Goal: Information Seeking & Learning: Learn about a topic

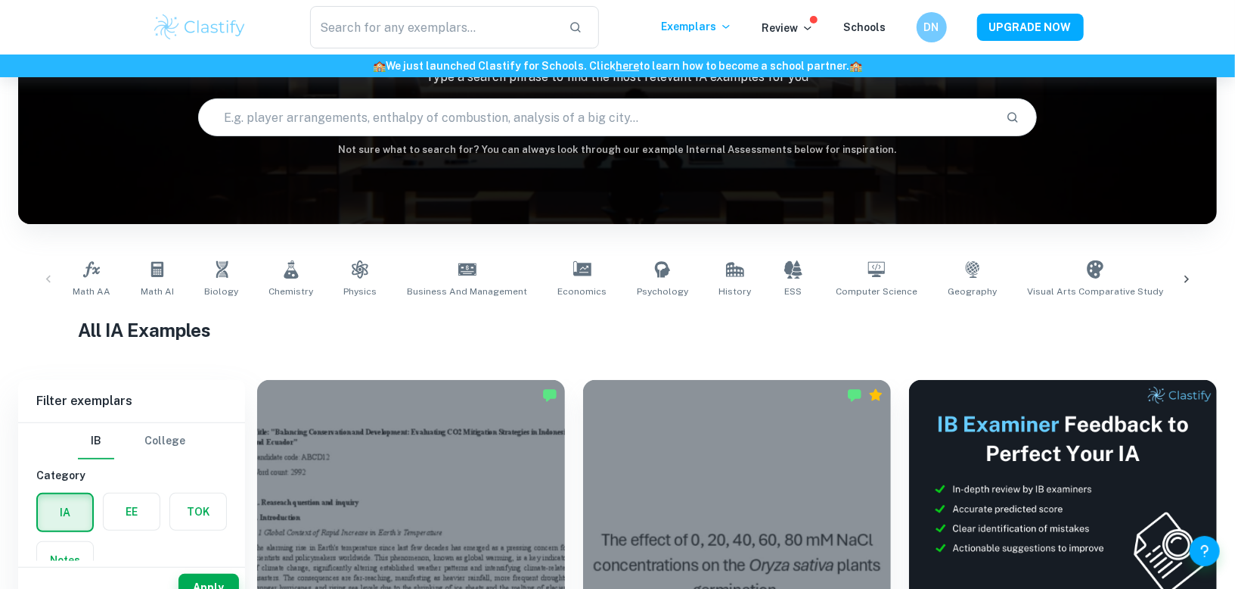
scroll to position [169, 0]
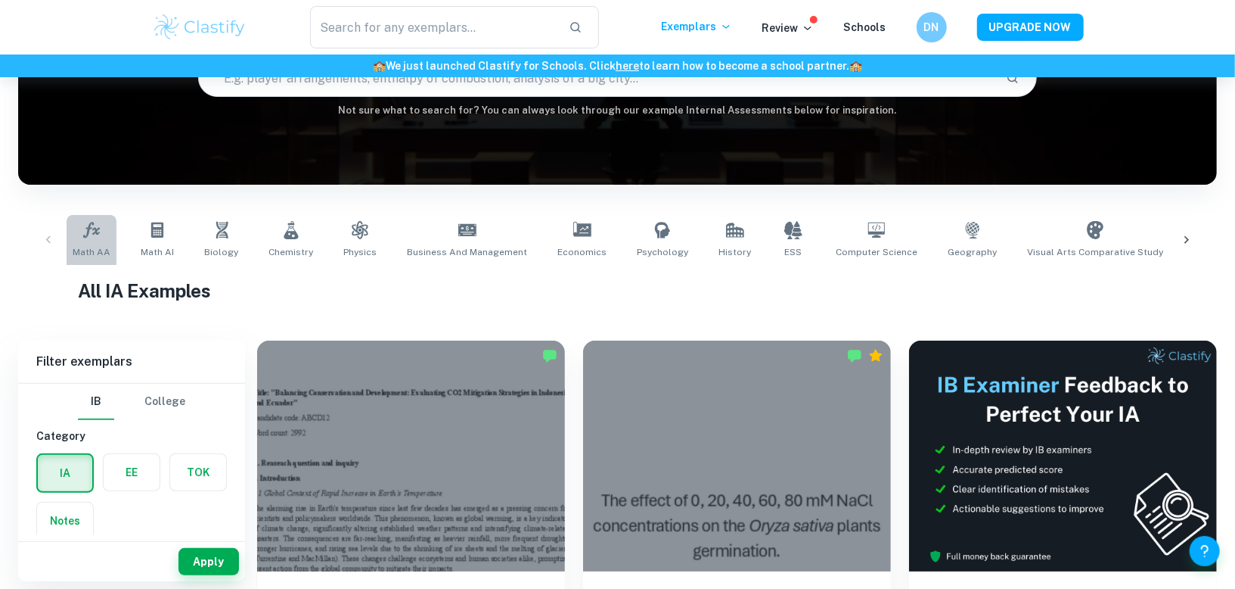
click at [102, 243] on link "Math AA" at bounding box center [92, 240] width 50 height 50
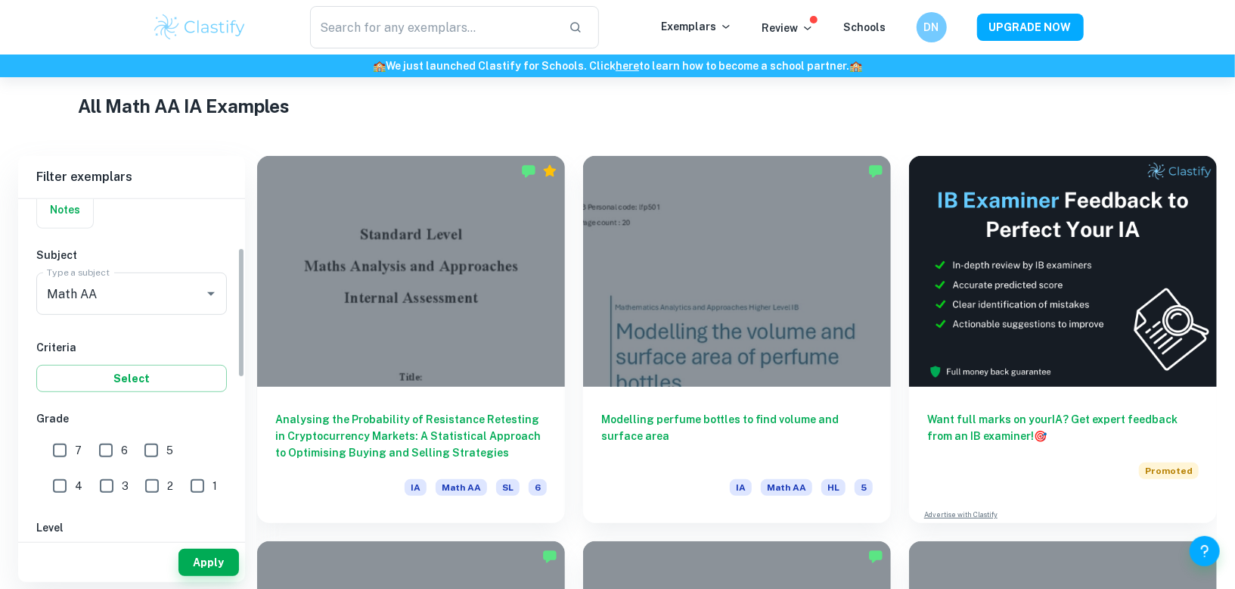
scroll to position [205, 0]
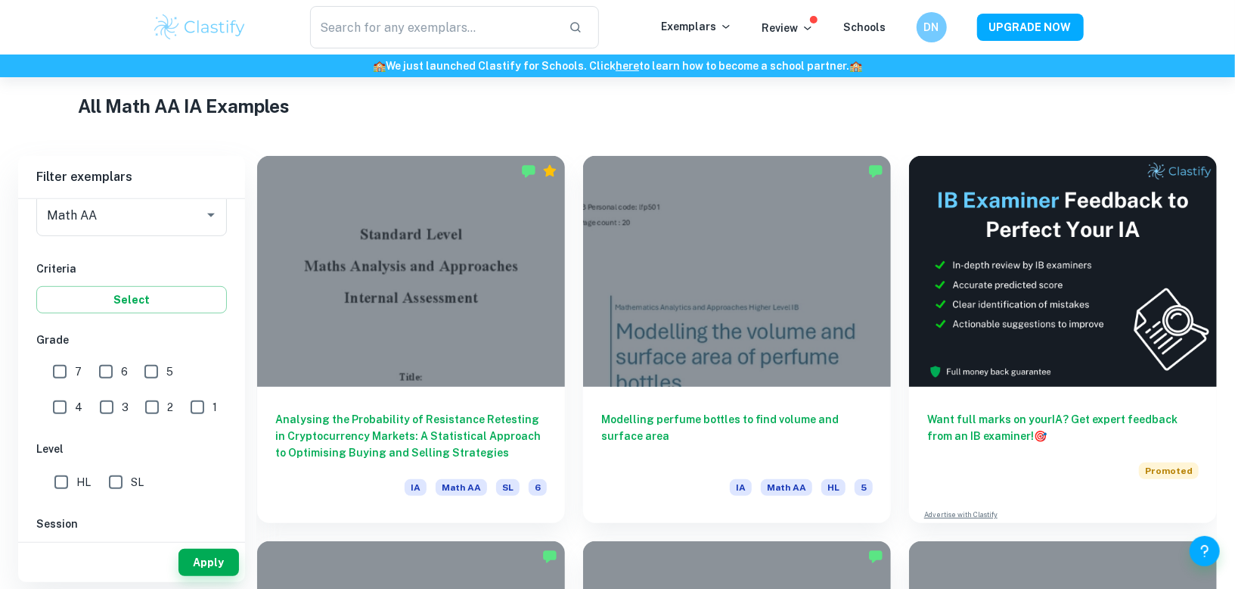
click at [66, 474] on input "HL" at bounding box center [61, 482] width 30 height 30
checkbox input "true"
click at [59, 379] on input "7" at bounding box center [60, 371] width 30 height 30
checkbox input "true"
click at [97, 375] on input "6" at bounding box center [106, 371] width 30 height 30
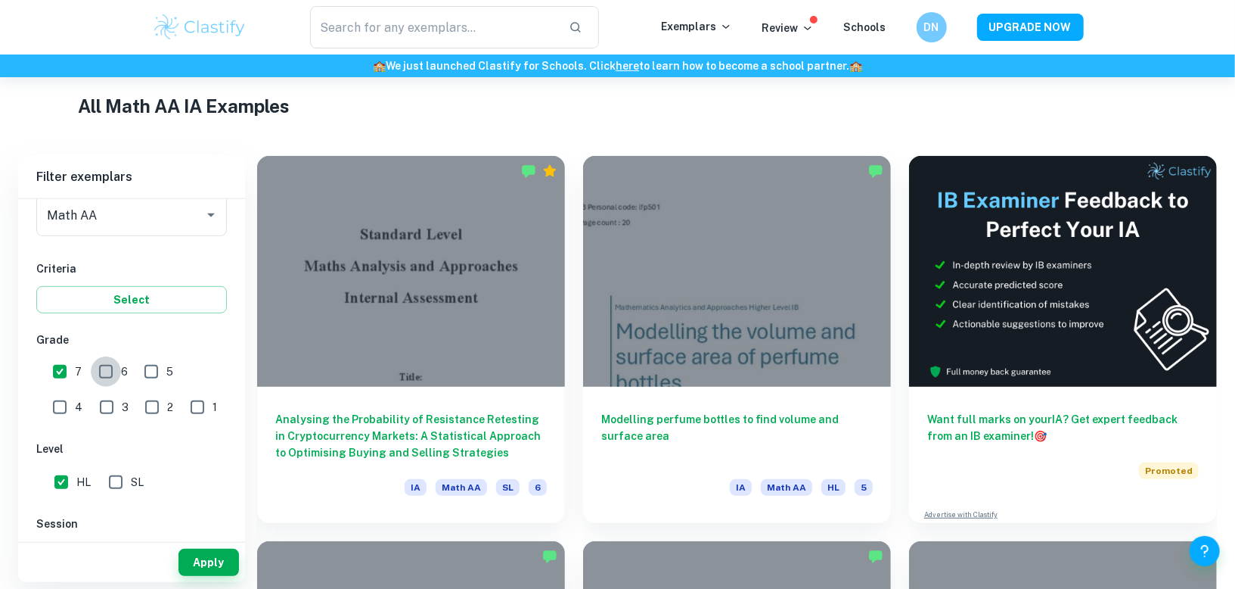
checkbox input "true"
click at [203, 561] on button "Apply" at bounding box center [209, 561] width 61 height 27
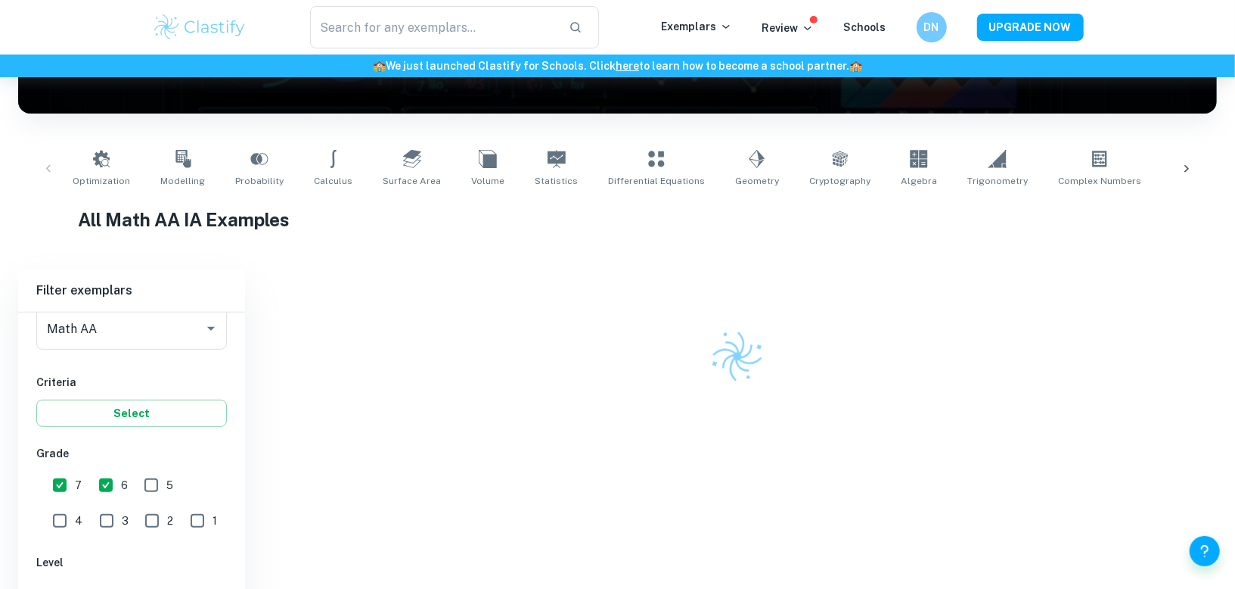
scroll to position [354, 0]
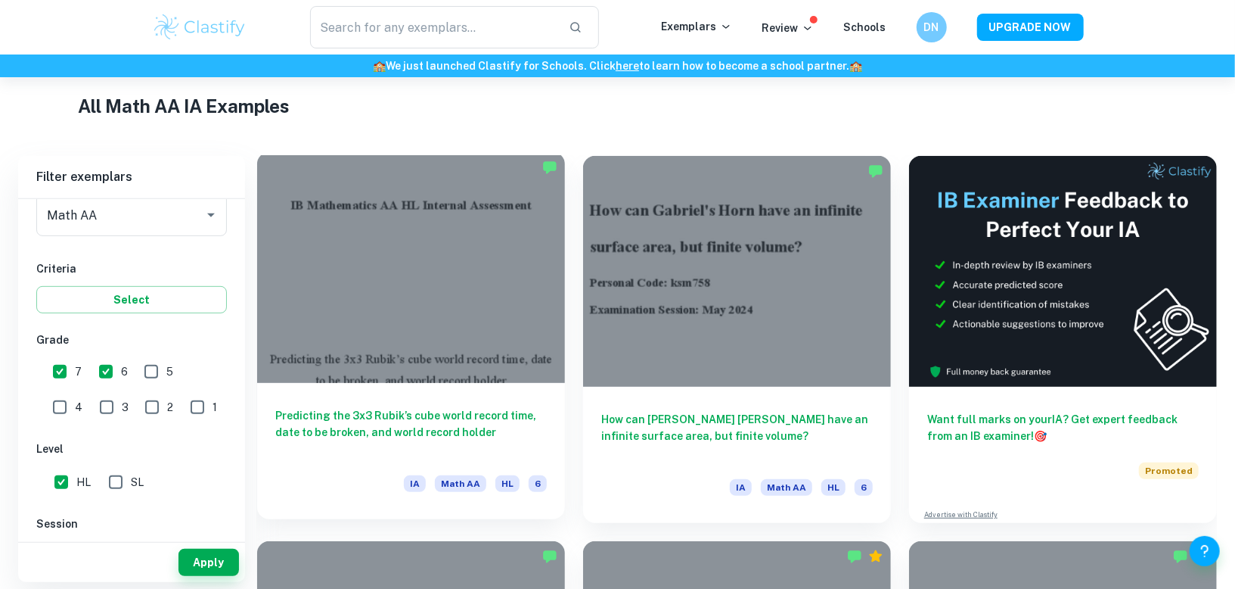
click at [527, 342] on div at bounding box center [411, 267] width 308 height 231
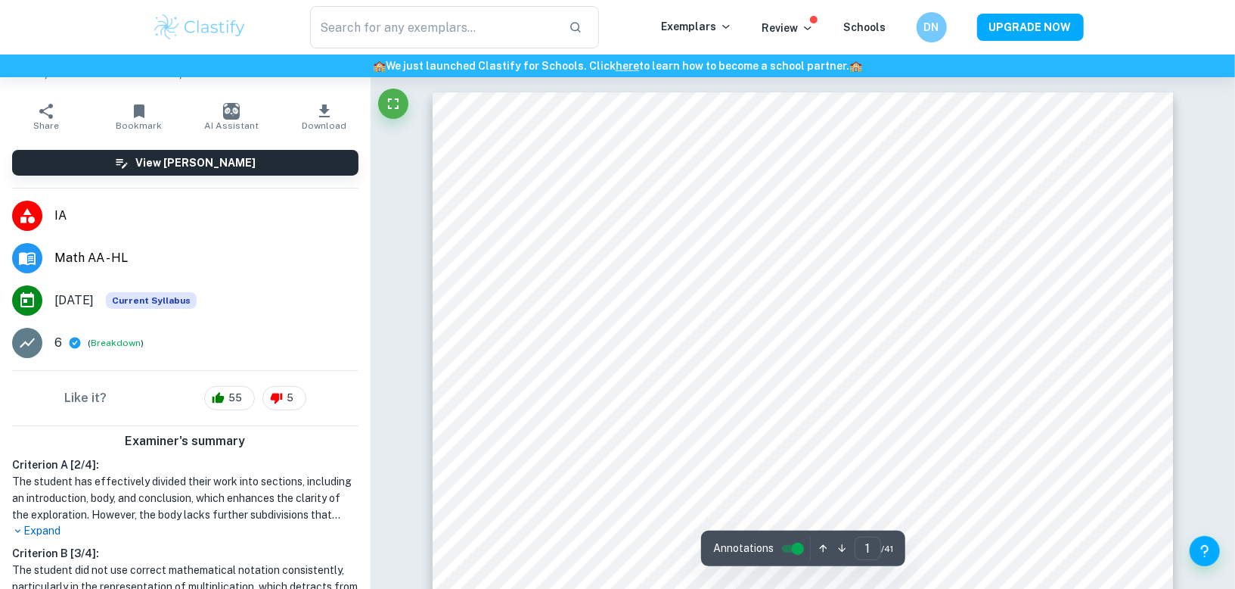
scroll to position [69, 0]
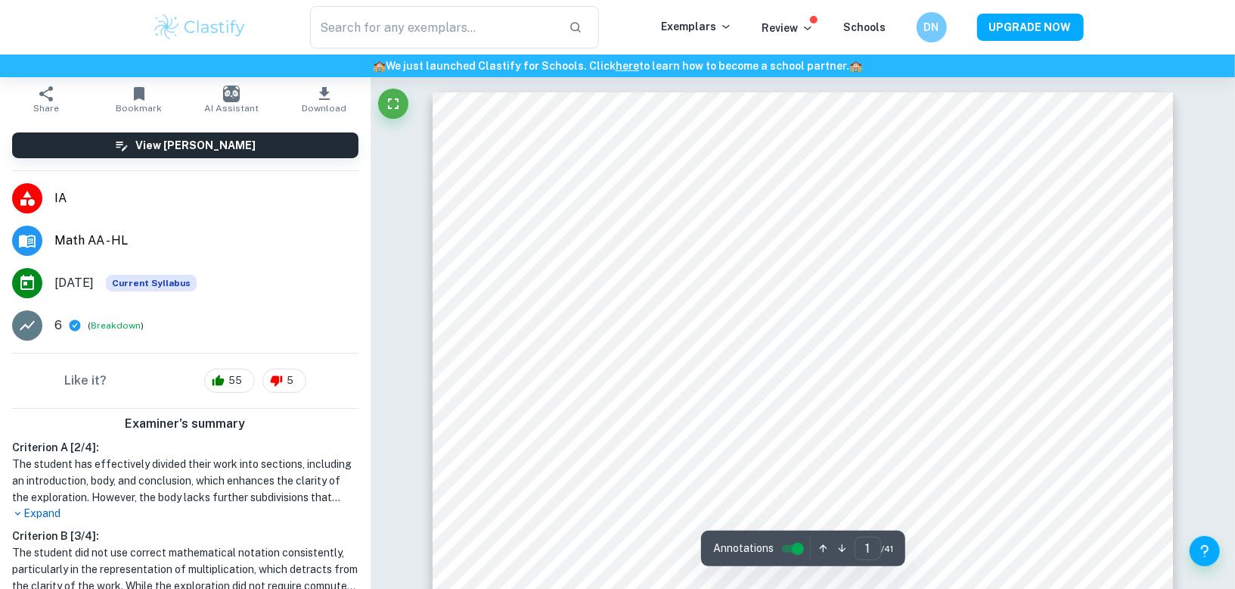
click at [49, 514] on p "Expand" at bounding box center [185, 513] width 346 height 16
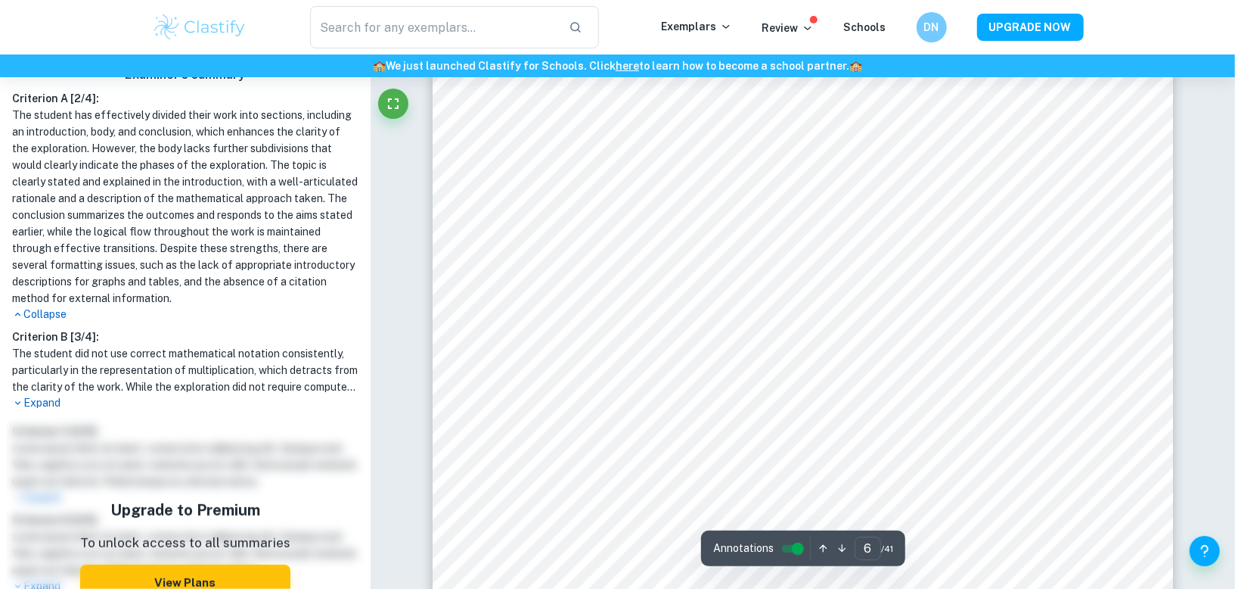
scroll to position [0, 0]
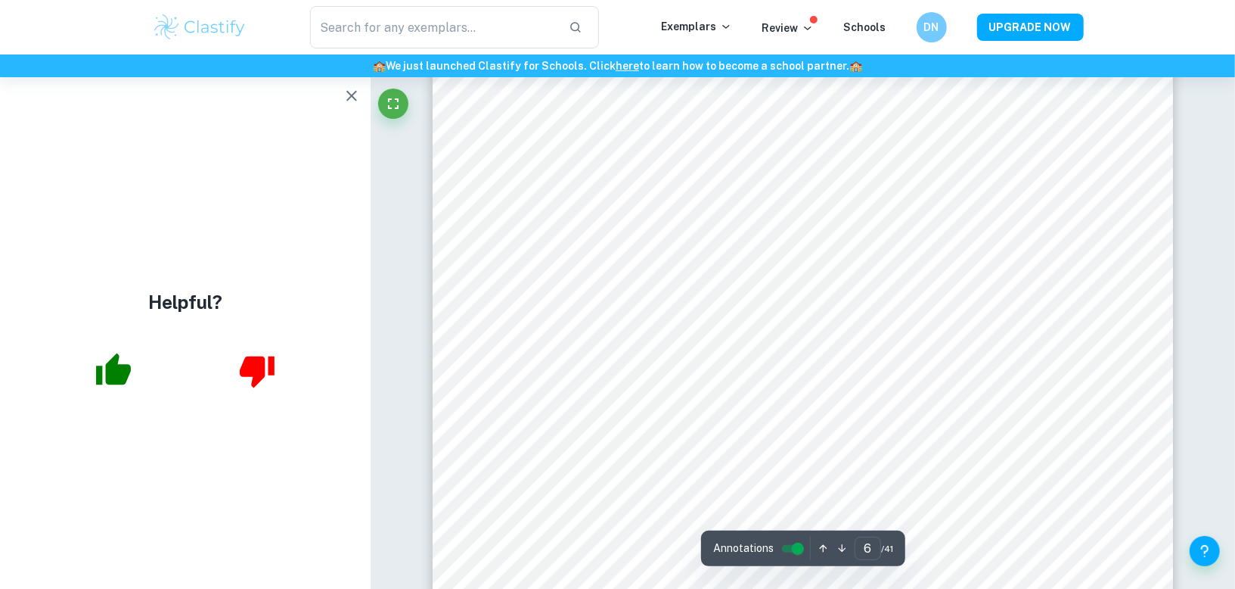
click at [350, 90] on icon "button" at bounding box center [352, 96] width 18 height 18
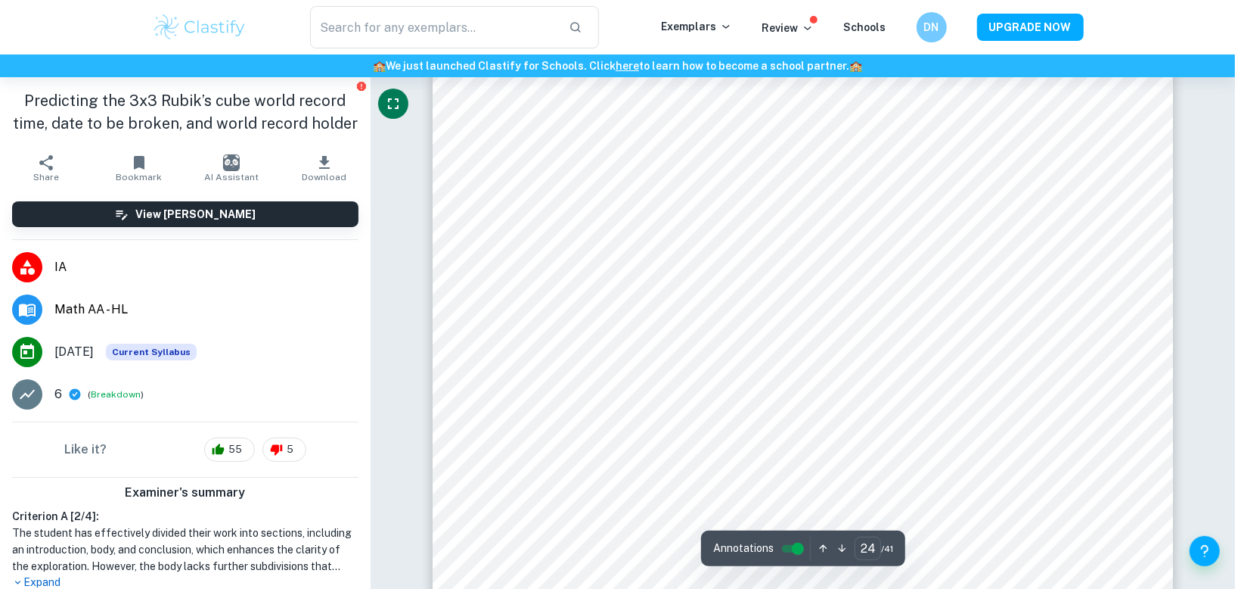
scroll to position [23107, 0]
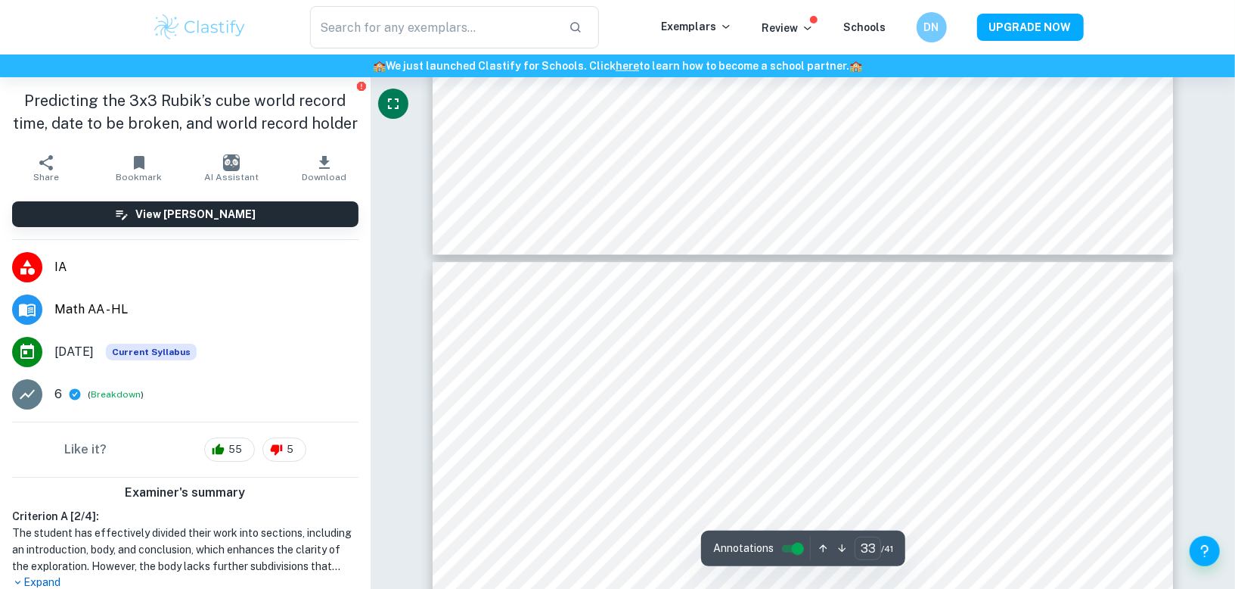
type input "34"
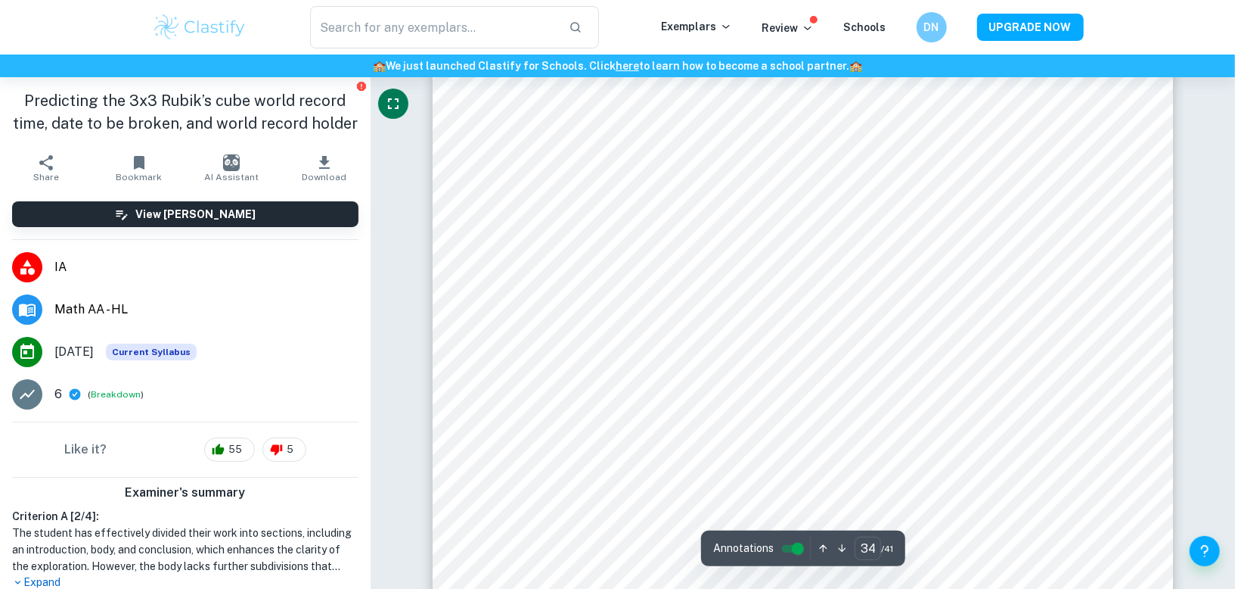
scroll to position [33075, 0]
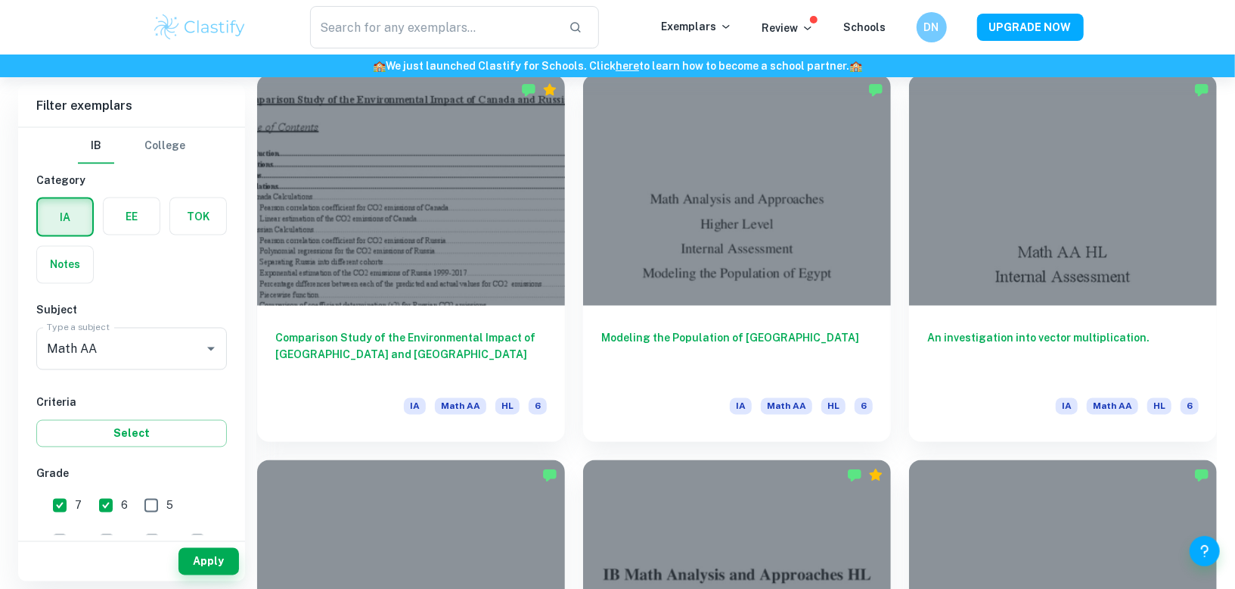
scroll to position [1605, 0]
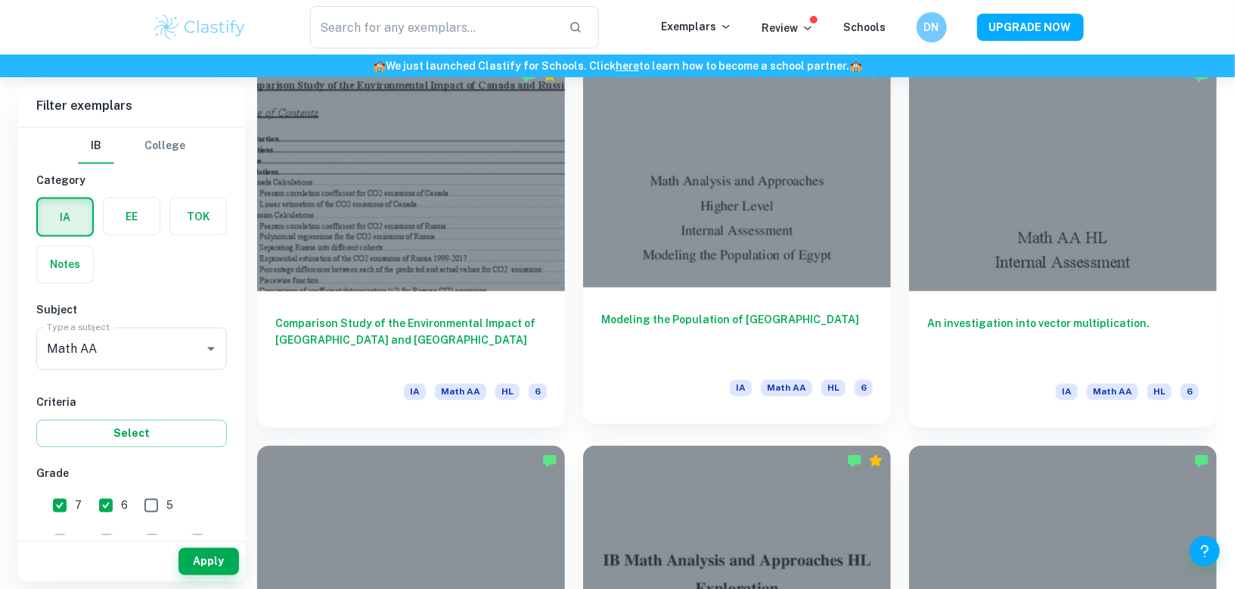
click at [672, 212] on div at bounding box center [737, 172] width 308 height 231
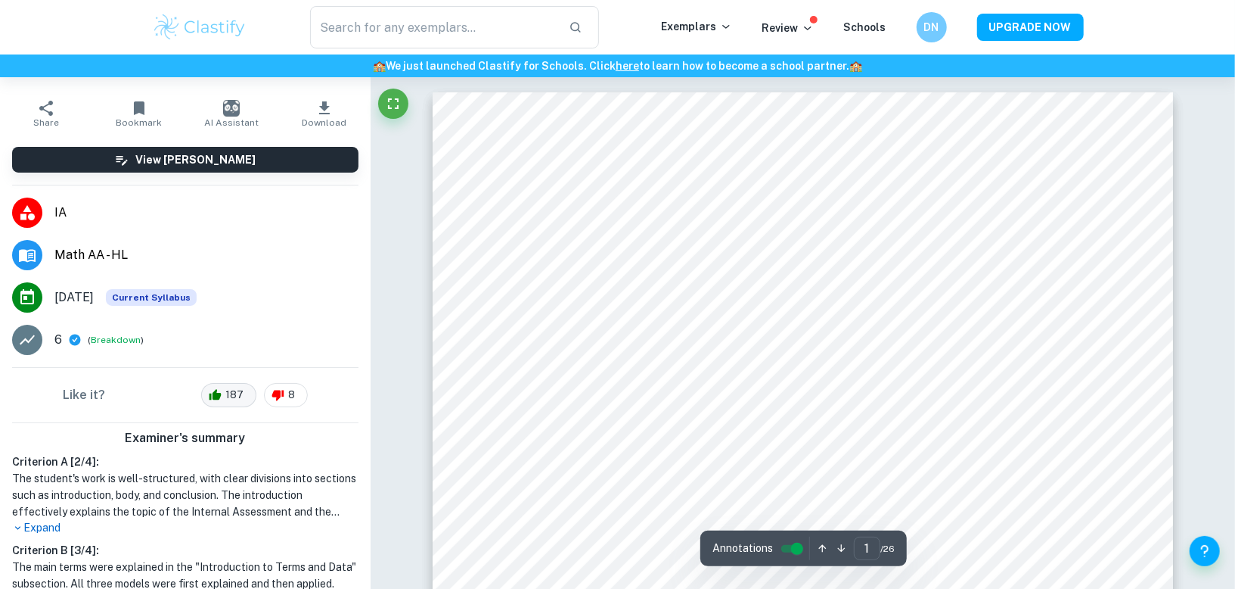
scroll to position [61, 0]
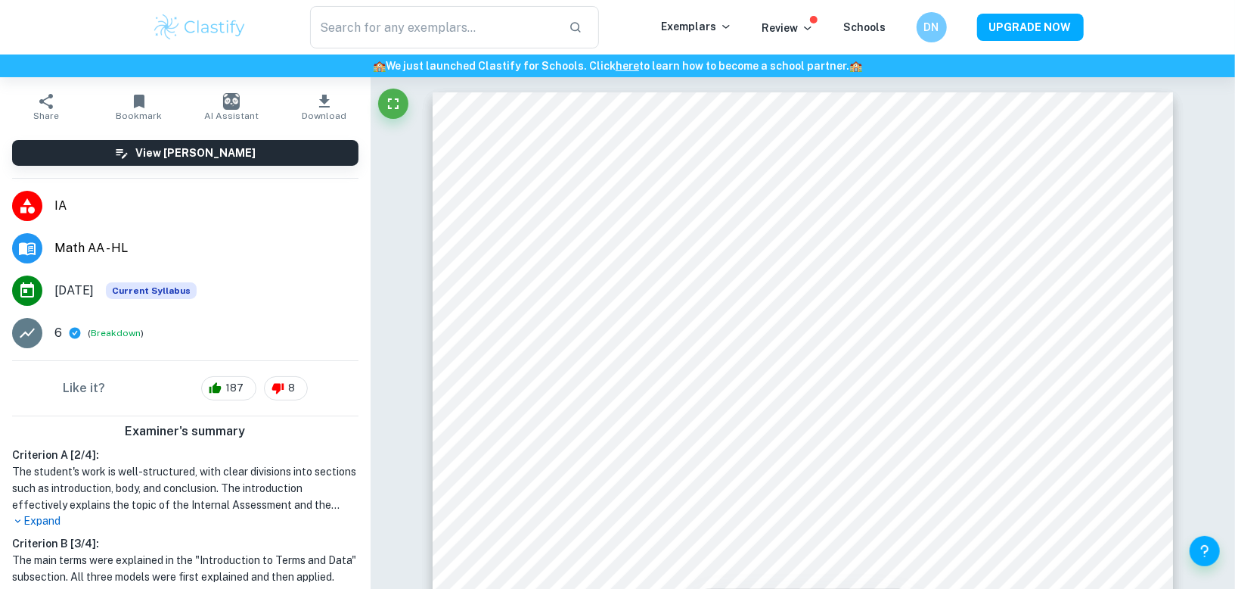
click at [55, 513] on p "Expand" at bounding box center [185, 521] width 346 height 16
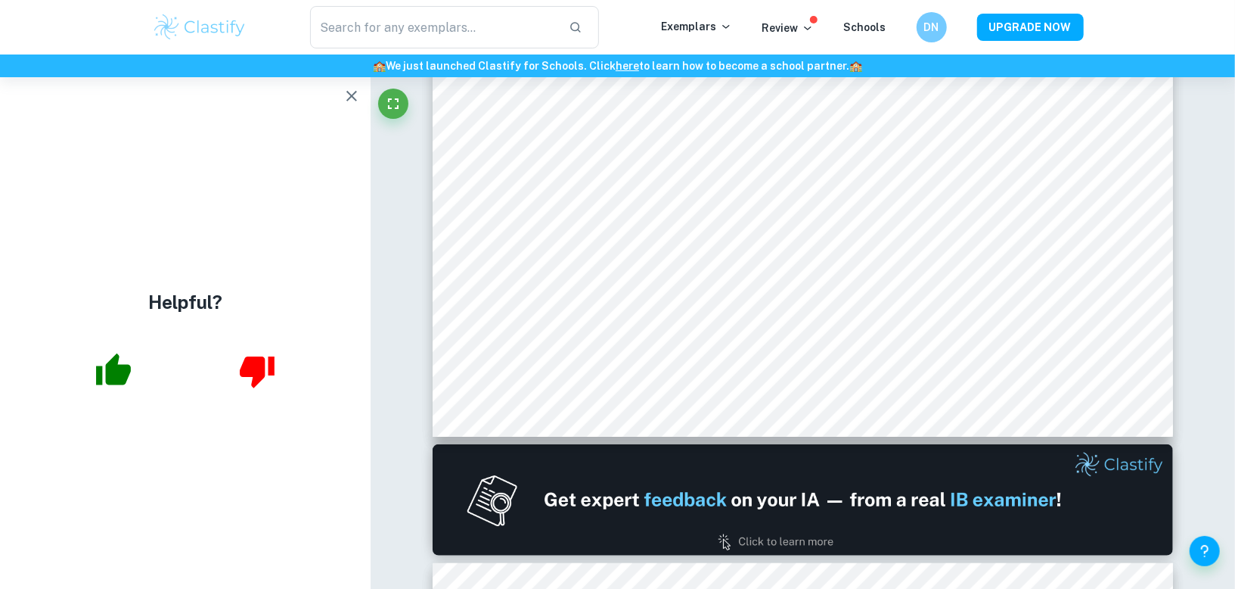
scroll to position [0, 0]
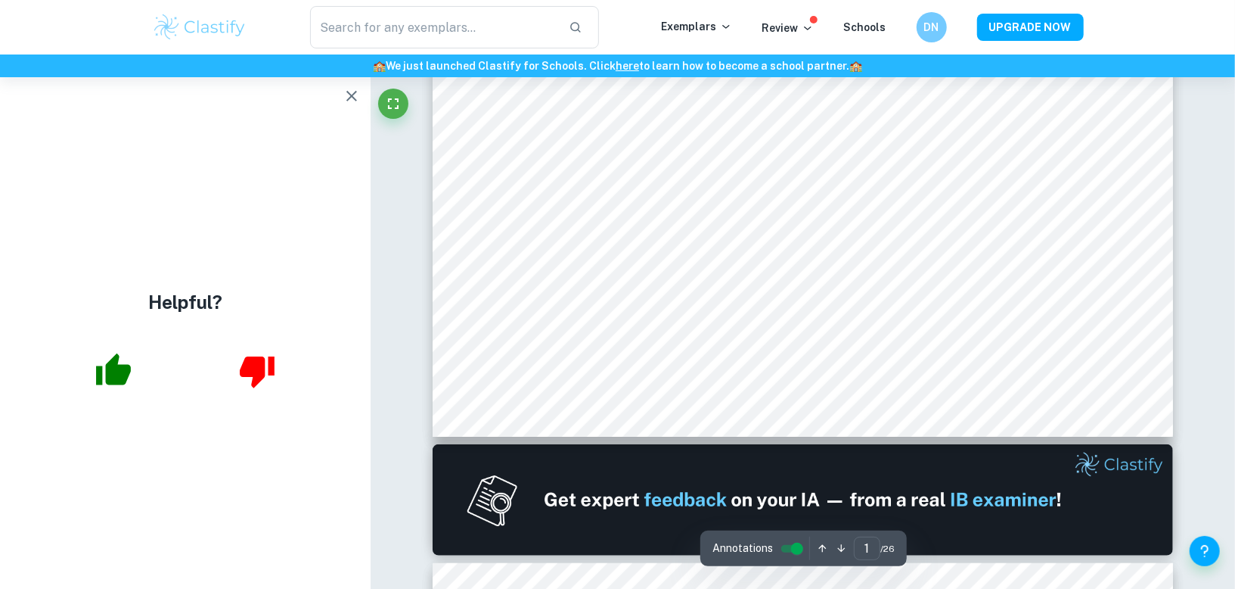
click at [356, 104] on icon "button" at bounding box center [352, 96] width 18 height 18
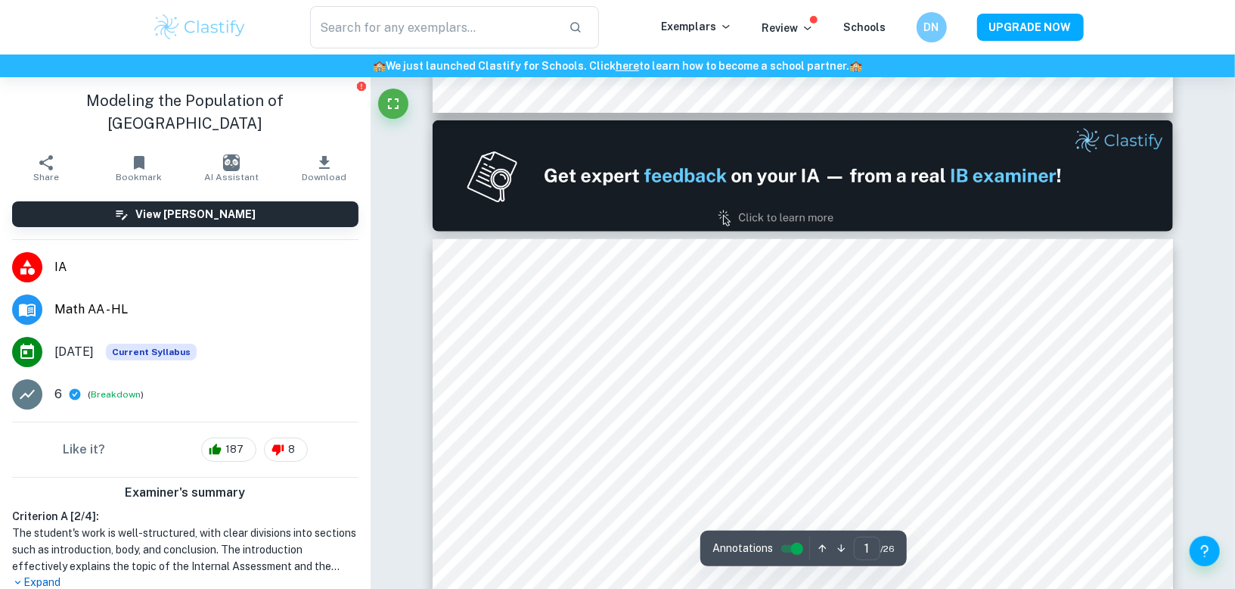
type input "2"
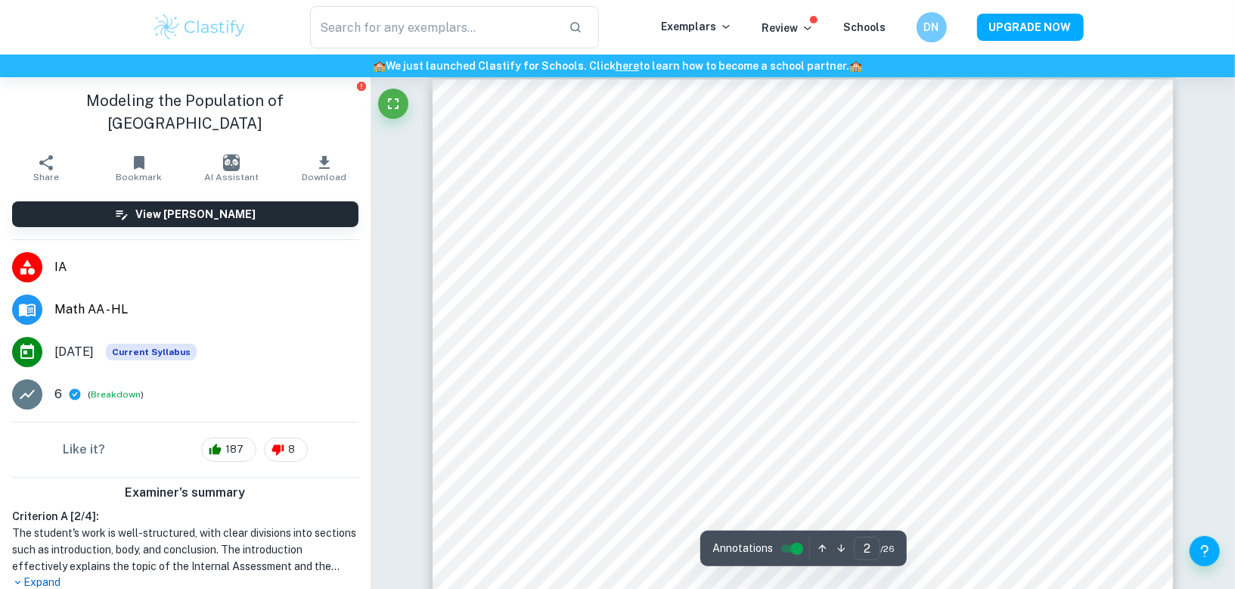
scroll to position [1099, 0]
